Goal: Task Accomplishment & Management: Use online tool/utility

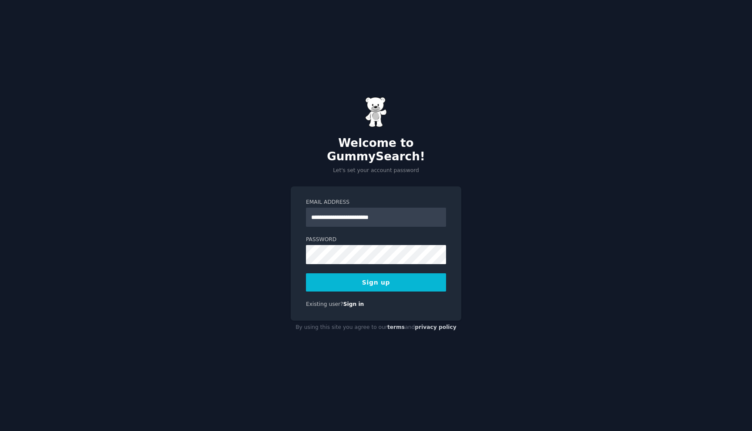
type input "**********"
click at [363, 279] on button "Sign up" at bounding box center [376, 283] width 140 height 18
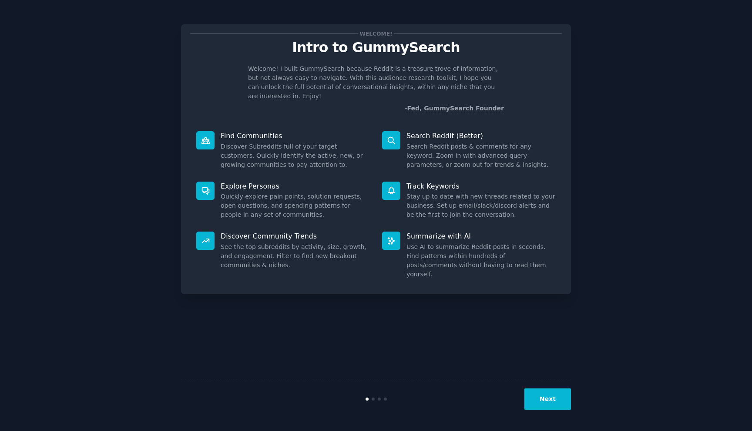
click at [546, 402] on button "Next" at bounding box center [547, 399] width 47 height 21
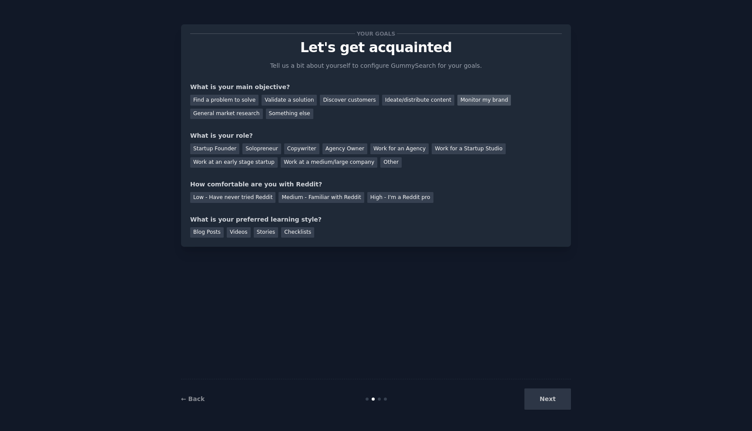
click at [465, 98] on div "Monitor my brand" at bounding box center [483, 100] width 53 height 11
click at [215, 99] on div "Find a problem to solve" at bounding box center [224, 100] width 68 height 11
click at [480, 104] on div "Monitor my brand" at bounding box center [483, 100] width 53 height 11
click at [214, 147] on div "Startup Founder" at bounding box center [214, 149] width 49 height 11
click at [307, 200] on div "Medium - Familiar with Reddit" at bounding box center [320, 197] width 85 height 11
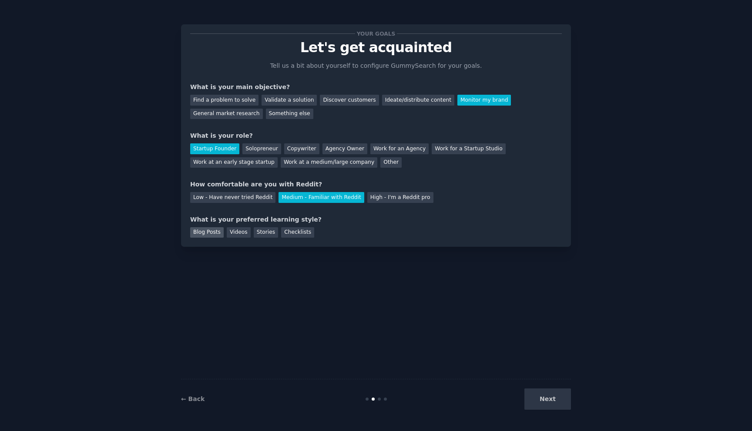
click at [214, 234] on div "Blog Posts" at bounding box center [206, 232] width 33 height 11
click at [236, 234] on div "Videos" at bounding box center [239, 232] width 24 height 11
click at [540, 395] on button "Next" at bounding box center [547, 399] width 47 height 21
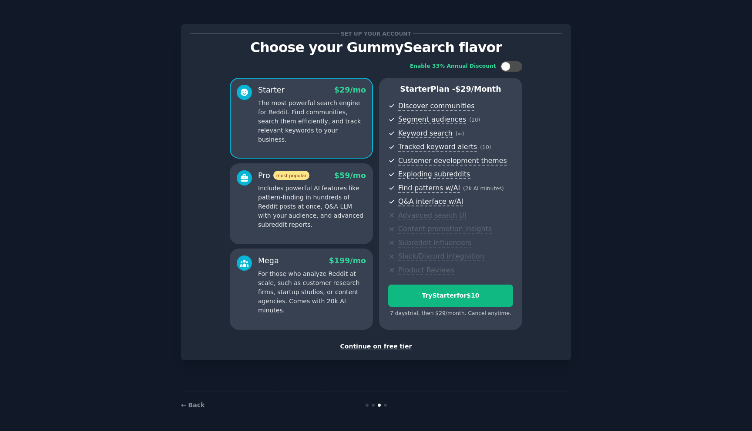
click at [382, 347] on div "Continue on free tier" at bounding box center [375, 346] width 371 height 9
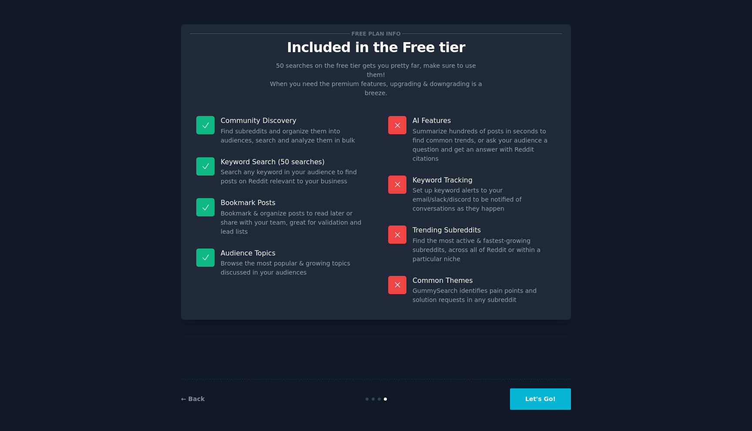
click at [528, 404] on button "Let's Go!" at bounding box center [540, 399] width 61 height 21
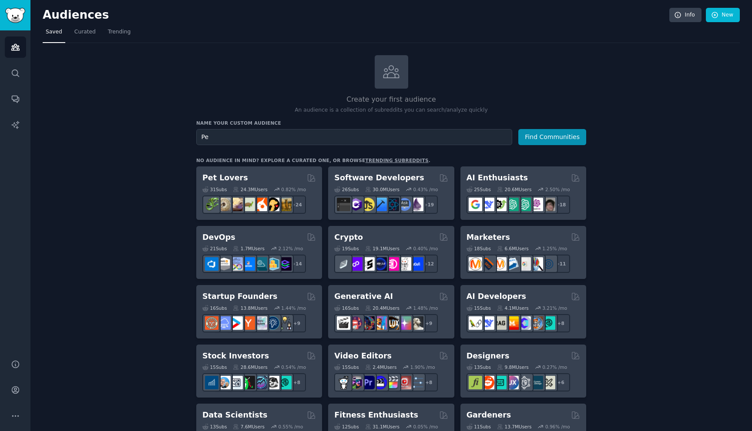
type input "P"
type input "Dog owners"
click at [551, 137] on button "Find Communities" at bounding box center [552, 137] width 68 height 16
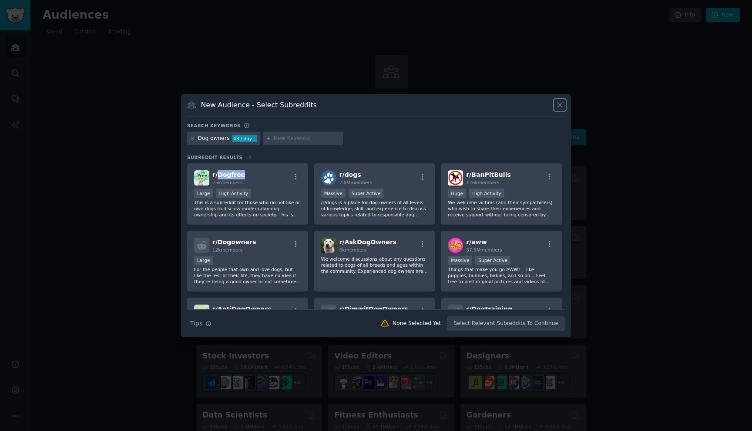
click at [558, 108] on icon at bounding box center [559, 104] width 9 height 9
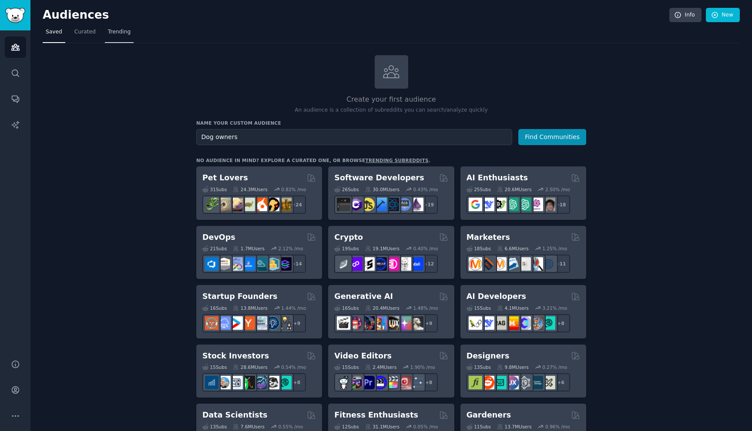
click at [118, 31] on span "Trending" at bounding box center [119, 32] width 23 height 8
